Goal: Task Accomplishment & Management: Manage account settings

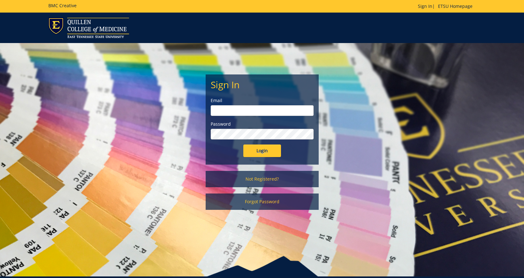
click at [223, 108] on input "email" at bounding box center [262, 110] width 103 height 11
type input "[EMAIL_ADDRESS][DOMAIN_NAME]"
click at [244, 145] on input "Login" at bounding box center [263, 151] width 38 height 13
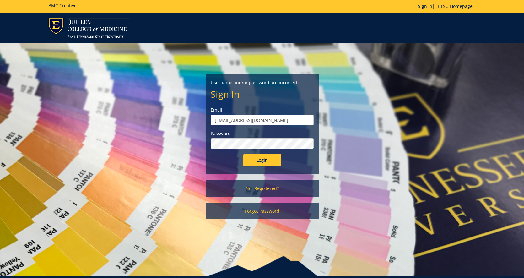
click at [244, 154] on input "Login" at bounding box center [263, 160] width 38 height 13
click at [260, 207] on link "Forgot Password" at bounding box center [262, 211] width 113 height 16
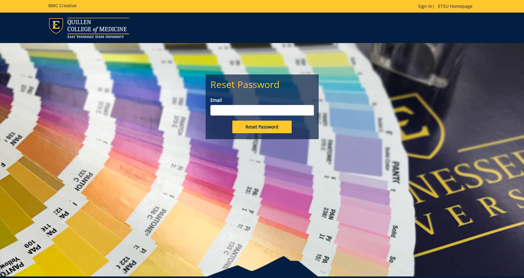
click at [221, 106] on input "Email" at bounding box center [263, 110] width 104 height 11
type input "[EMAIL_ADDRESS][DOMAIN_NAME]"
click at [259, 125] on input "Reset Password" at bounding box center [262, 127] width 59 height 13
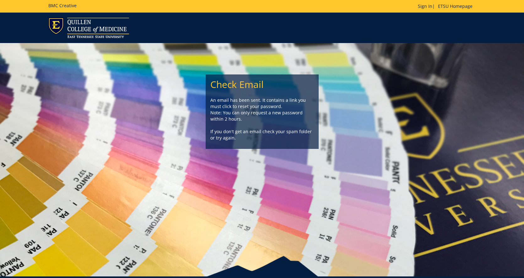
click at [523, 224] on div "Check Email An email has been sent. It contains a link you must click to reset …" at bounding box center [262, 159] width 524 height 233
click at [273, 248] on div "Check Email An email has been sent. It contains a link you must click to reset …" at bounding box center [262, 159] width 524 height 233
